Goal: Navigation & Orientation: Find specific page/section

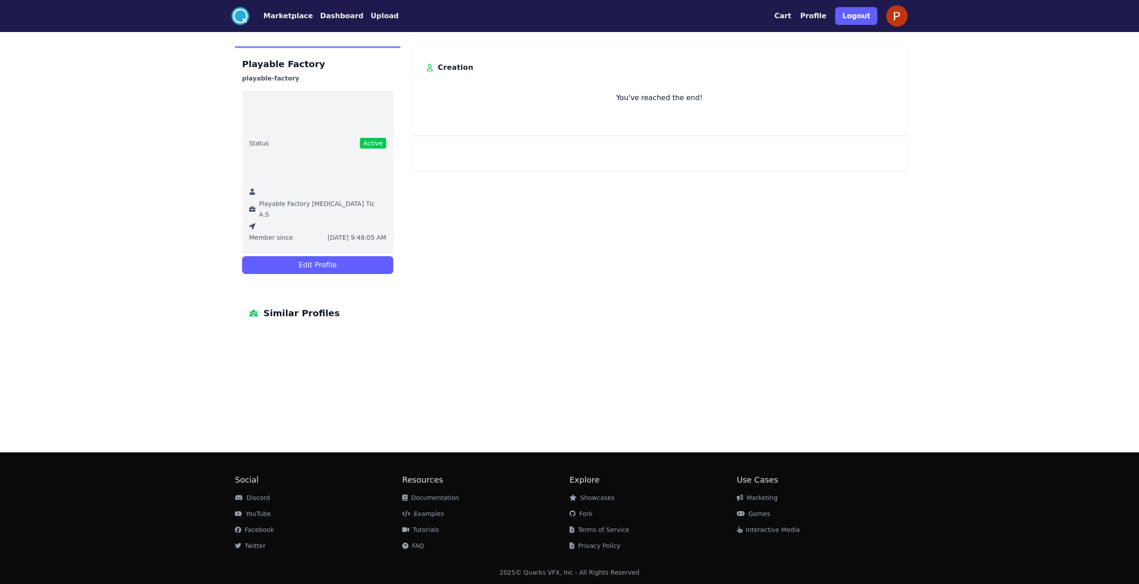
click at [827, 14] on button "Profile" at bounding box center [814, 16] width 26 height 11
click at [894, 15] on img at bounding box center [897, 15] width 21 height 21
click at [179, 210] on div ".cls-1{fill:#fff;}.cls-2{fill:#29abe2;} Marketplace Dashboard Upload Cart Profi…" at bounding box center [569, 292] width 1139 height 584
click at [241, 16] on circle at bounding box center [240, 16] width 18 height 18
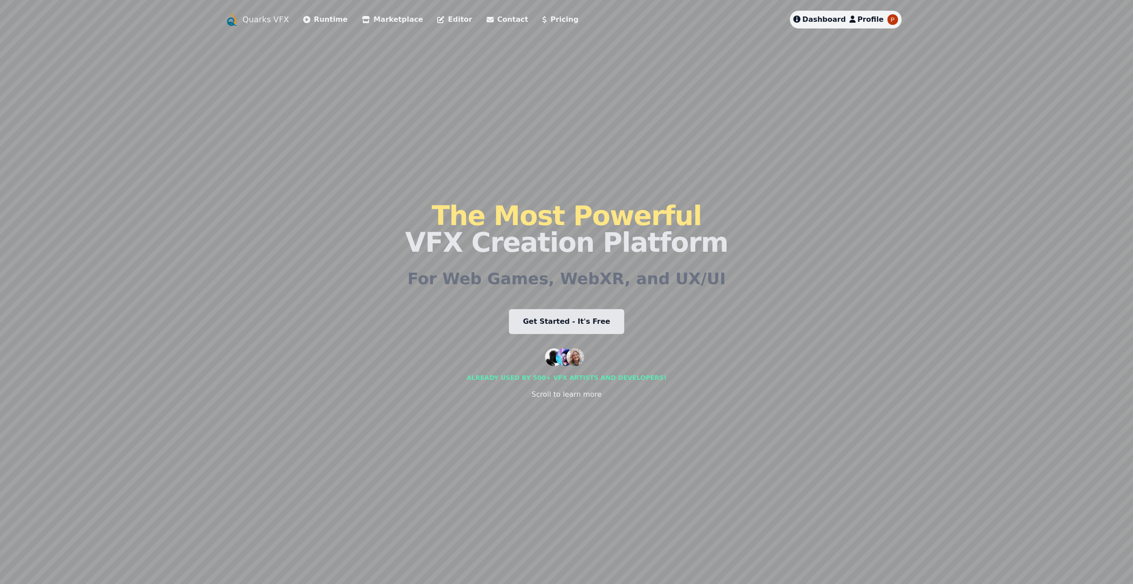
click at [831, 19] on span "Dashboard" at bounding box center [824, 19] width 44 height 8
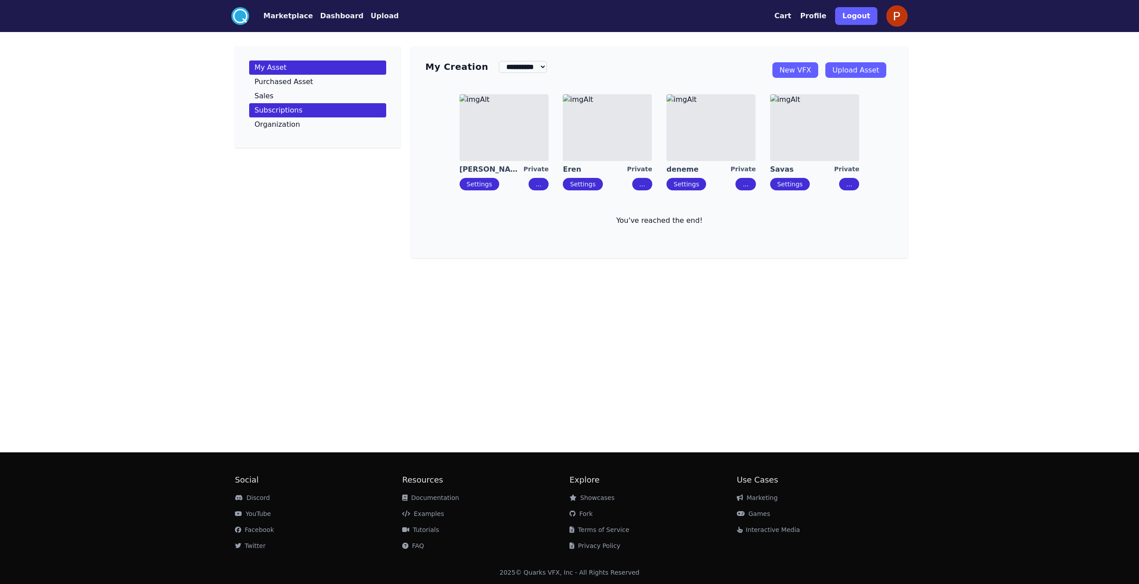
click at [310, 116] on link "Subscriptions" at bounding box center [317, 110] width 137 height 14
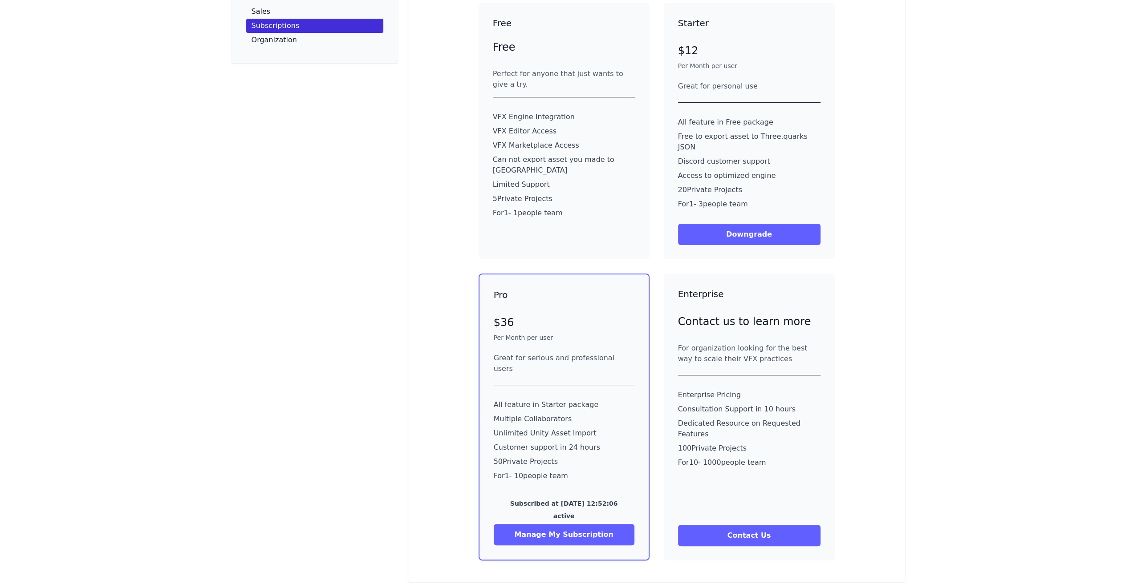
scroll to position [134, 0]
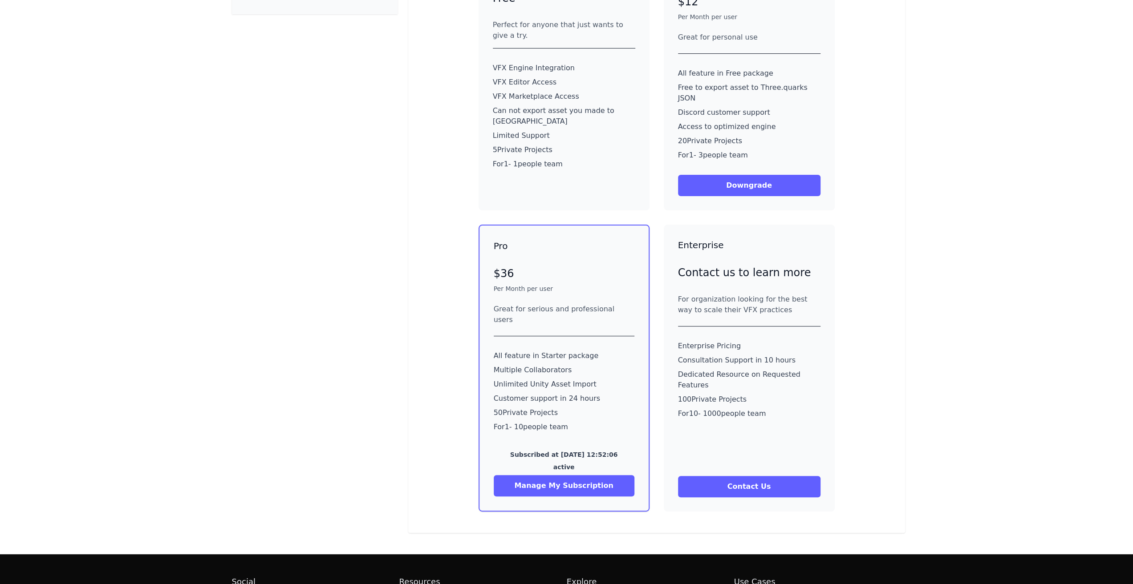
click at [789, 476] on button "Contact Us" at bounding box center [749, 486] width 142 height 21
click at [737, 476] on button "Contact Us" at bounding box center [749, 486] width 142 height 21
click at [730, 476] on button "Contact Us" at bounding box center [749, 486] width 142 height 21
click at [734, 476] on button "Contact Us" at bounding box center [749, 486] width 142 height 21
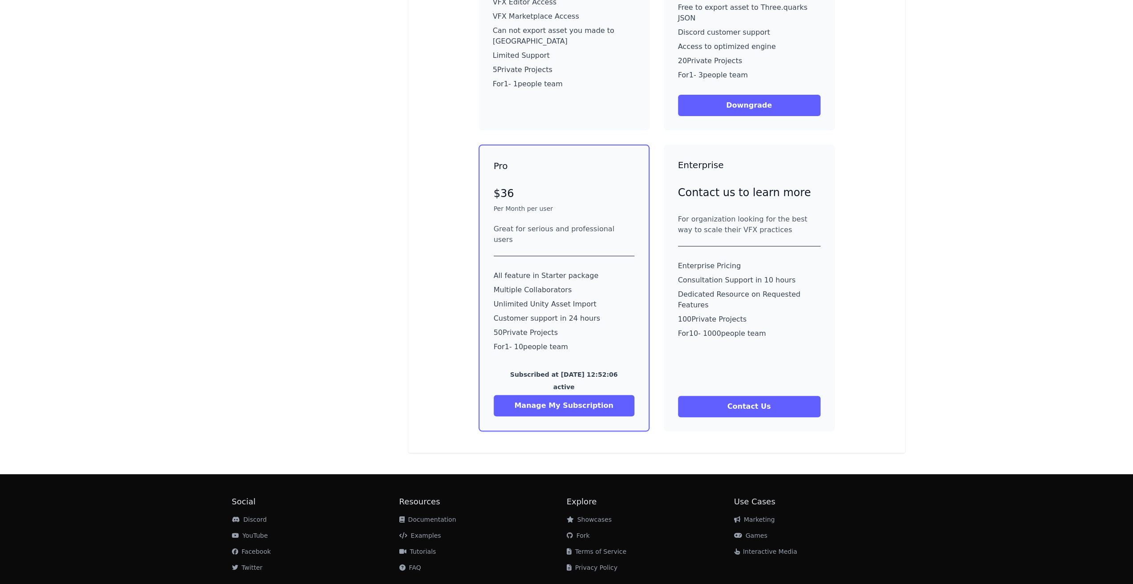
click at [754, 396] on button "Contact Us" at bounding box center [749, 406] width 142 height 21
click at [758, 516] on link "Marketing" at bounding box center [754, 519] width 41 height 7
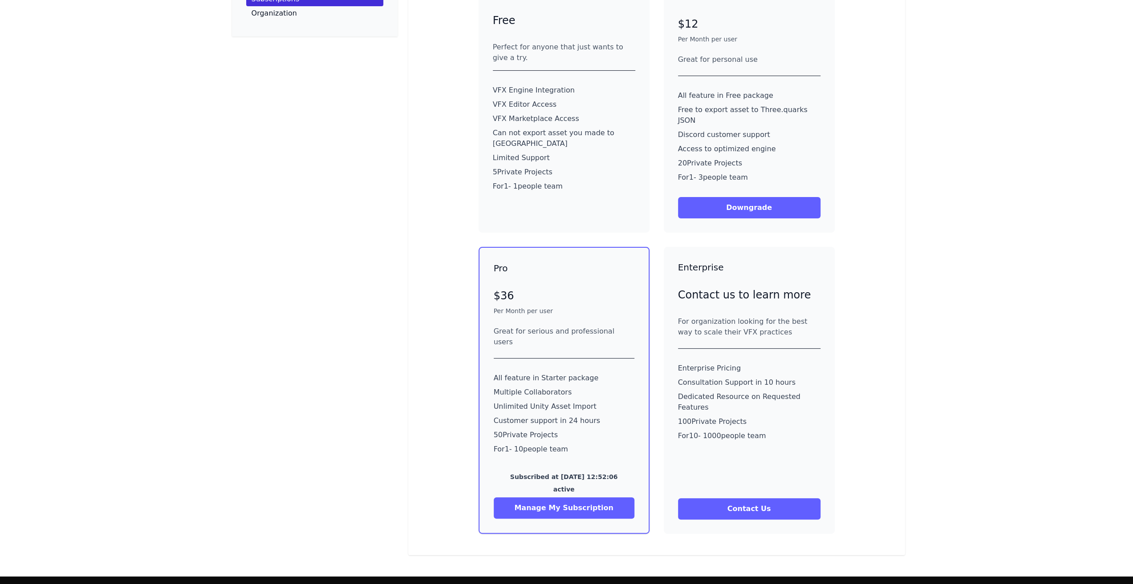
scroll to position [214, 0]
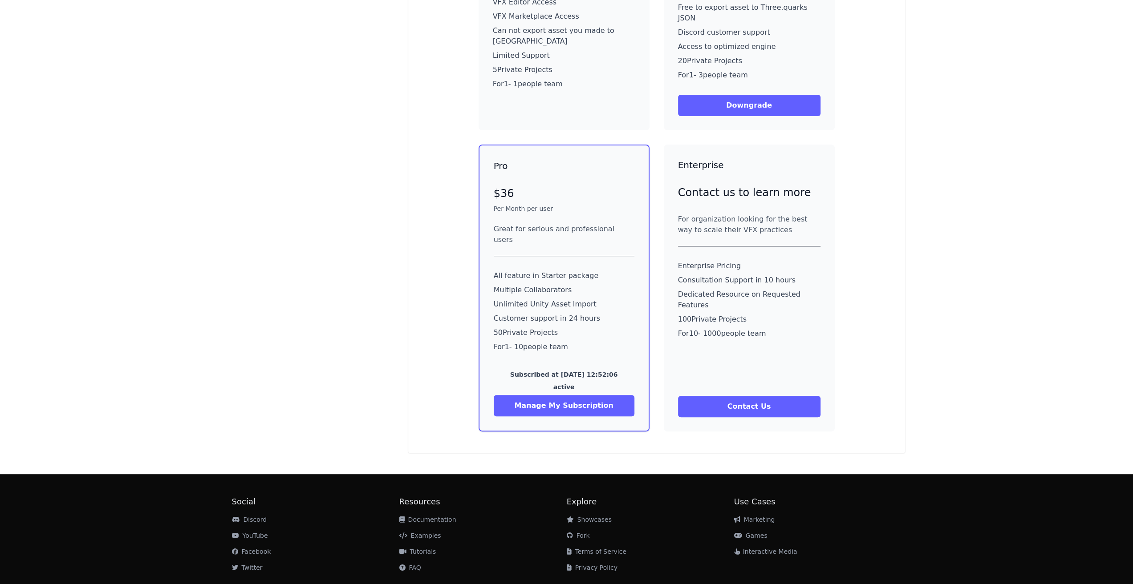
click at [762, 396] on button "Contact Us" at bounding box center [749, 406] width 142 height 21
click at [248, 548] on link "Facebook" at bounding box center [251, 551] width 39 height 7
